Goal: Navigation & Orientation: Find specific page/section

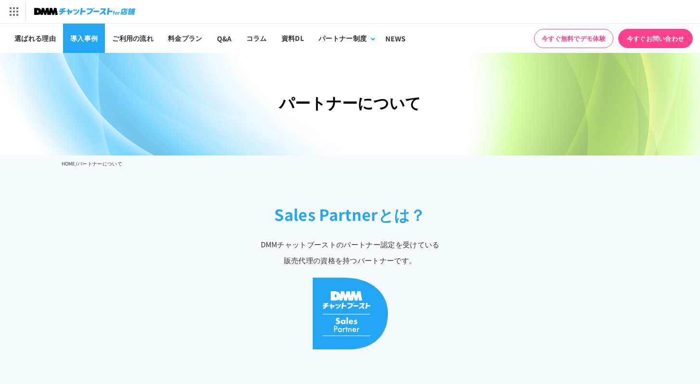
click at [77, 38] on link "導入事例" at bounding box center [84, 38] width 42 height 29
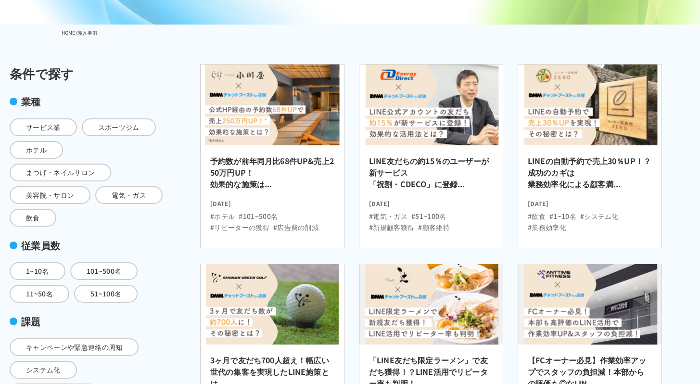
scroll to position [137, 0]
